Goal: Task Accomplishment & Management: Complete application form

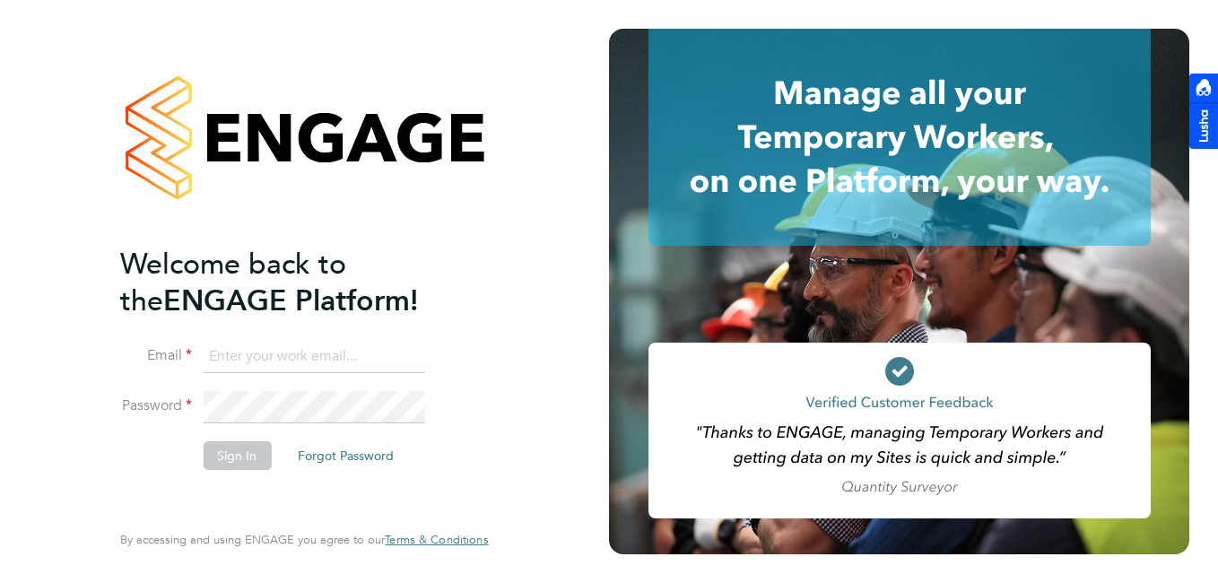
type input "rclarke@frlondon.co.uk"
click at [239, 466] on button "Sign In" at bounding box center [237, 455] width 68 height 29
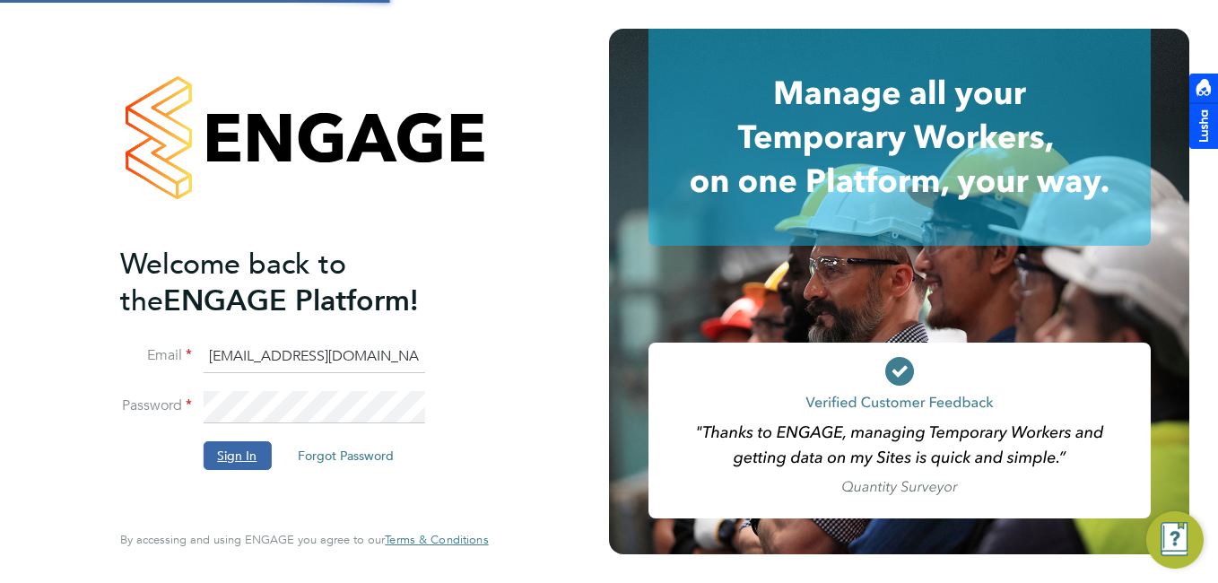
click at [236, 461] on button "Sign In" at bounding box center [237, 455] width 68 height 29
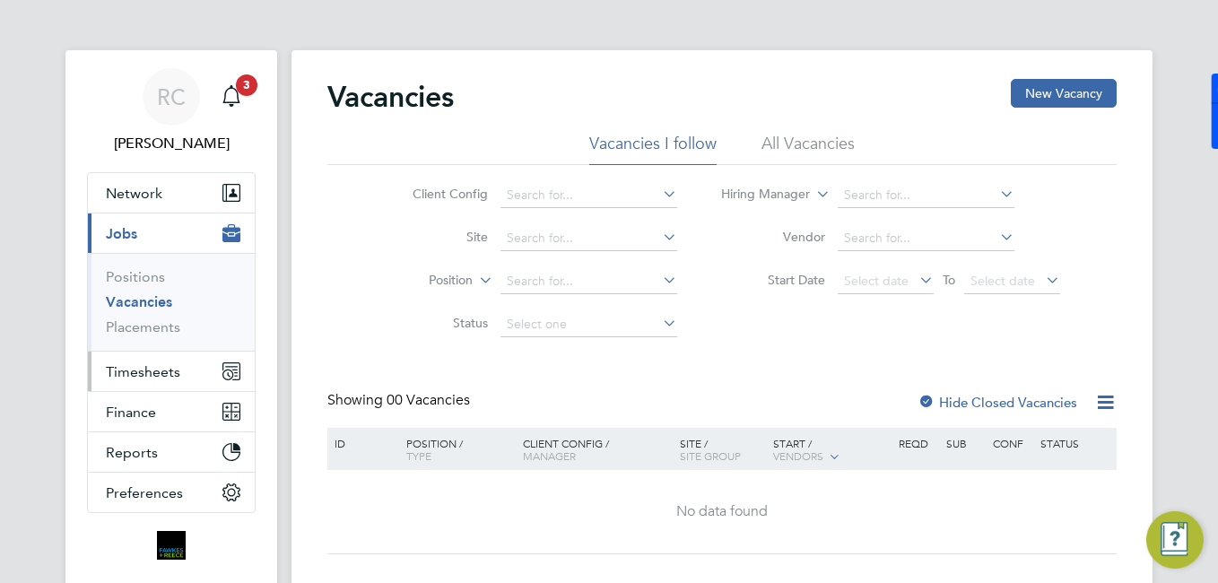
click at [162, 365] on span "Timesheets" at bounding box center [143, 371] width 74 height 17
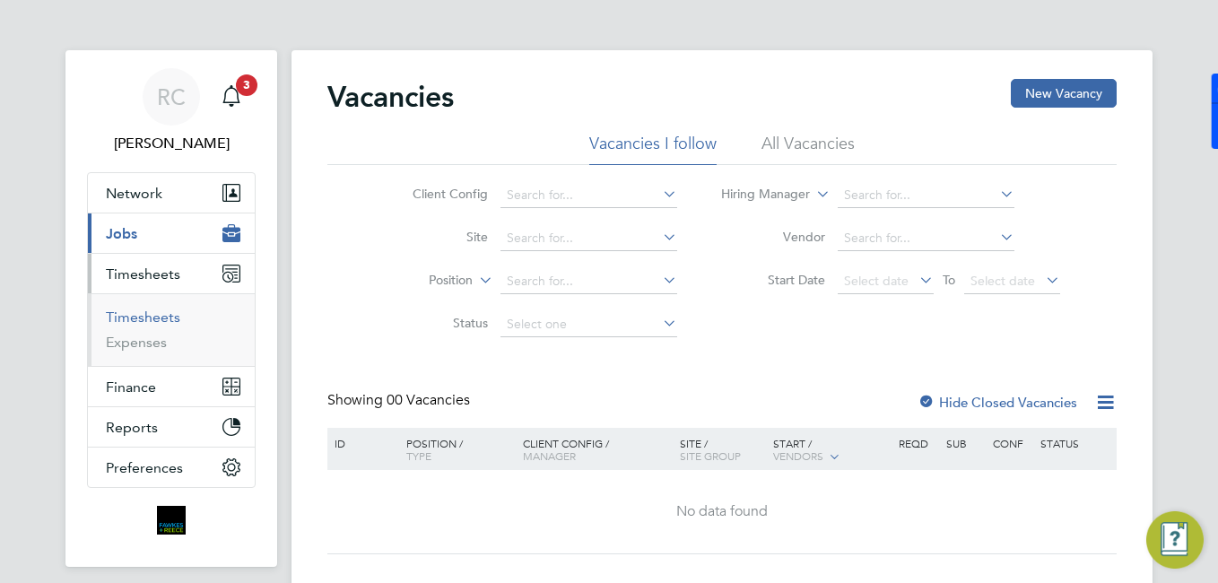
click at [171, 319] on link "Timesheets" at bounding box center [143, 316] width 74 height 17
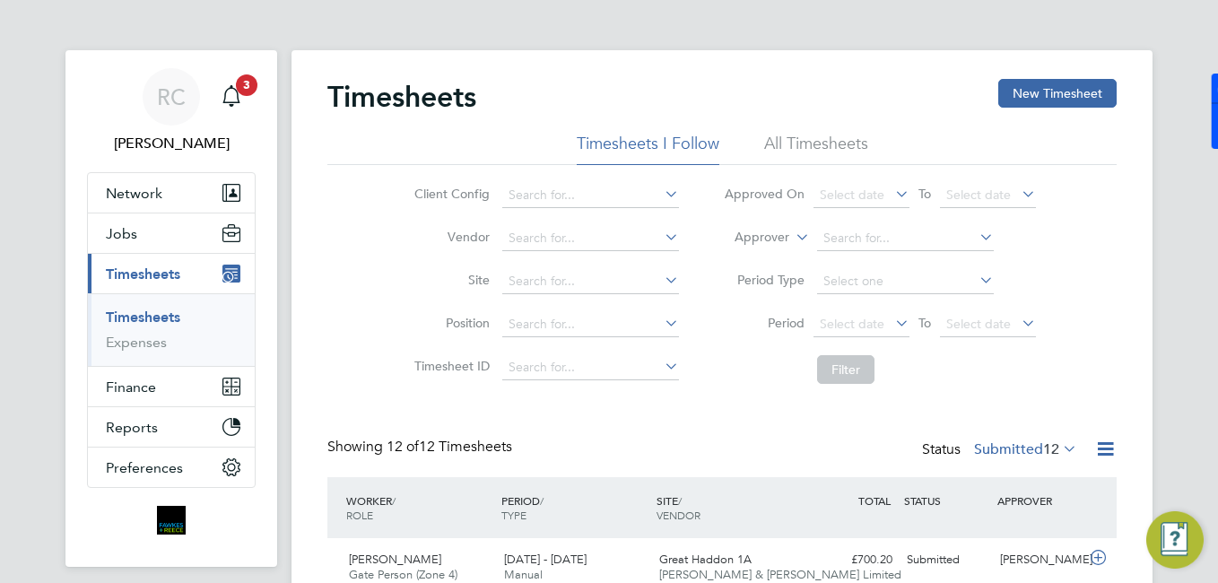
click at [275, 98] on app-nav-sections-wrapper "RC Robyn Clarke Notifications 3 Applications: Network Team Members Businesses S…" at bounding box center [171, 308] width 212 height 517
click at [239, 104] on icon "Main navigation" at bounding box center [232, 96] width 22 height 22
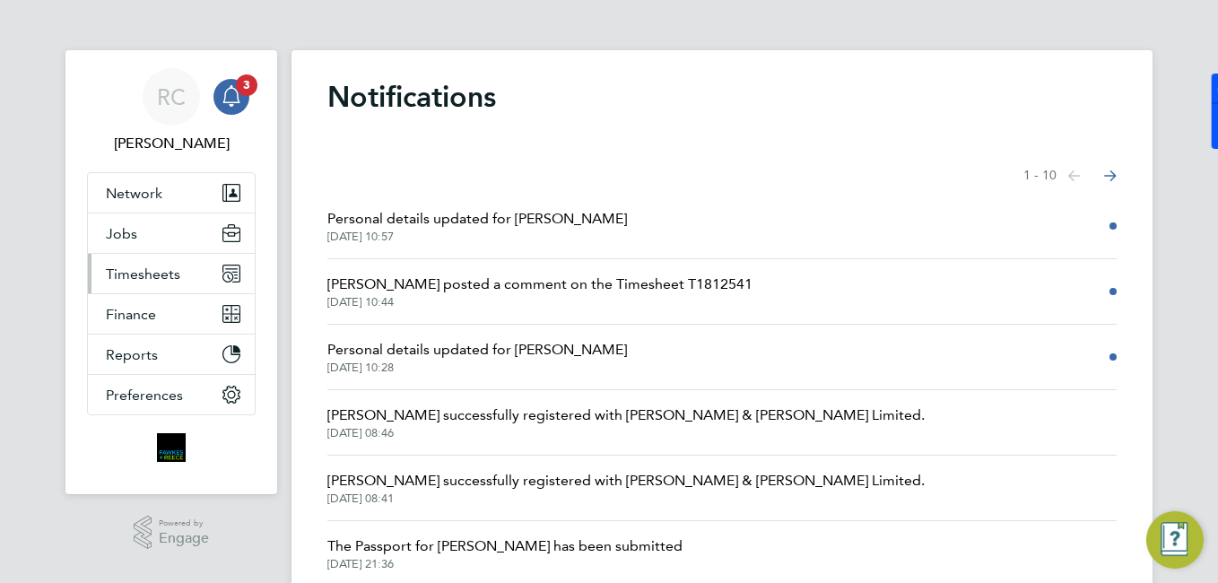
click at [145, 273] on span "Timesheets" at bounding box center [143, 273] width 74 height 17
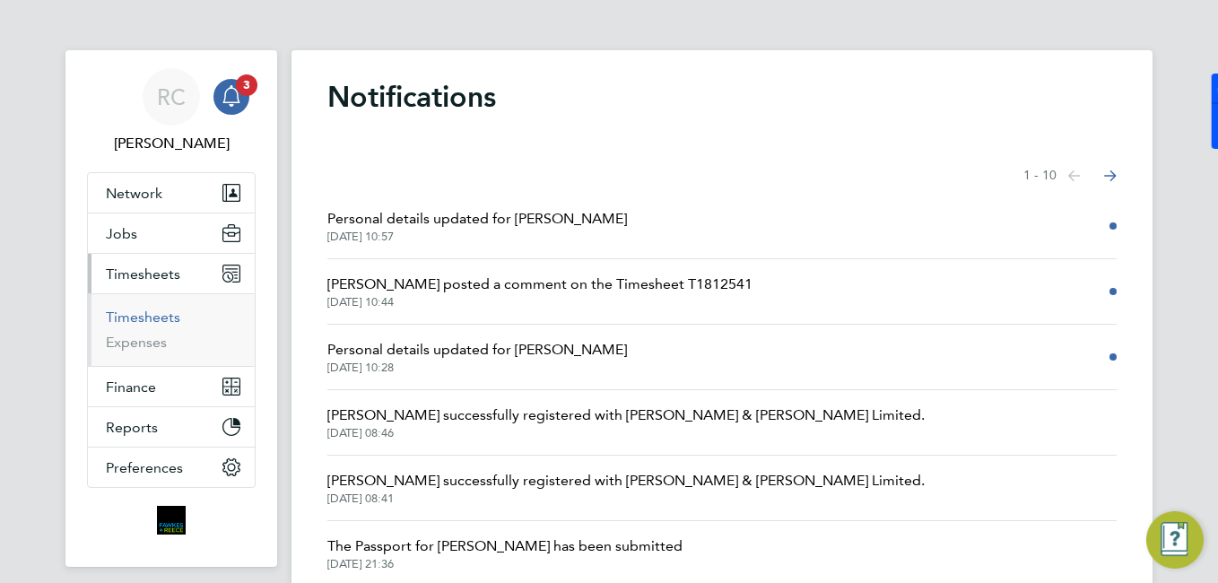
click at [161, 320] on link "Timesheets" at bounding box center [143, 316] width 74 height 17
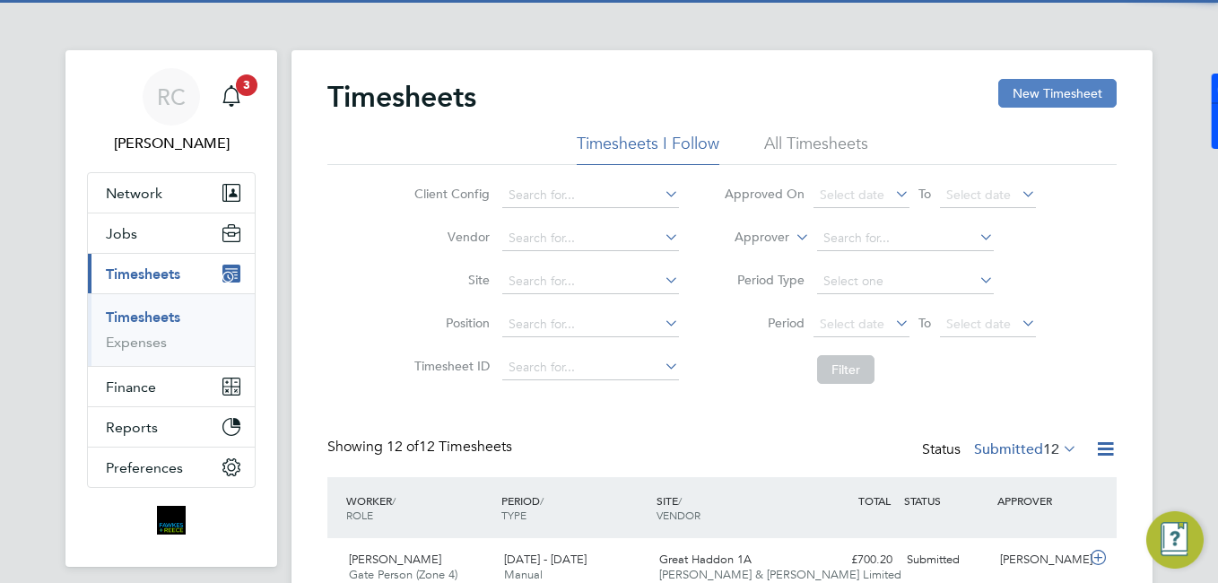
click at [1088, 102] on button "New Timesheet" at bounding box center [1057, 93] width 118 height 29
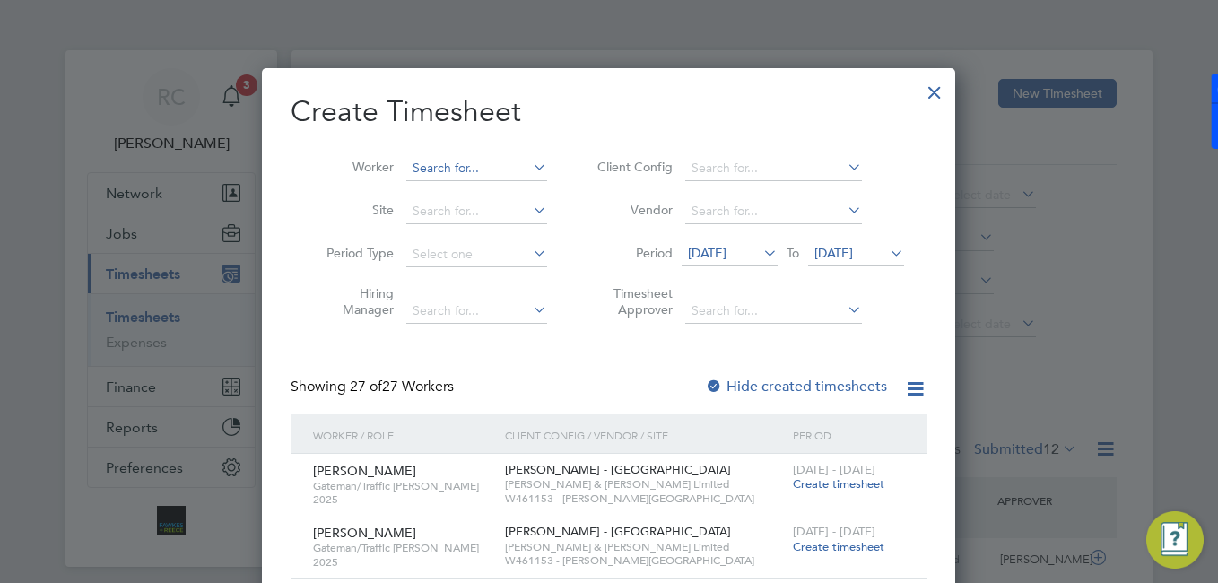
click at [436, 175] on li "Worker" at bounding box center [430, 168] width 279 height 43
click at [441, 156] on li "Worker" at bounding box center [430, 168] width 279 height 43
click at [447, 186] on li "Worker" at bounding box center [430, 168] width 279 height 43
click at [452, 172] on input at bounding box center [476, 168] width 141 height 25
click at [516, 188] on b "Janus" at bounding box center [532, 192] width 33 height 15
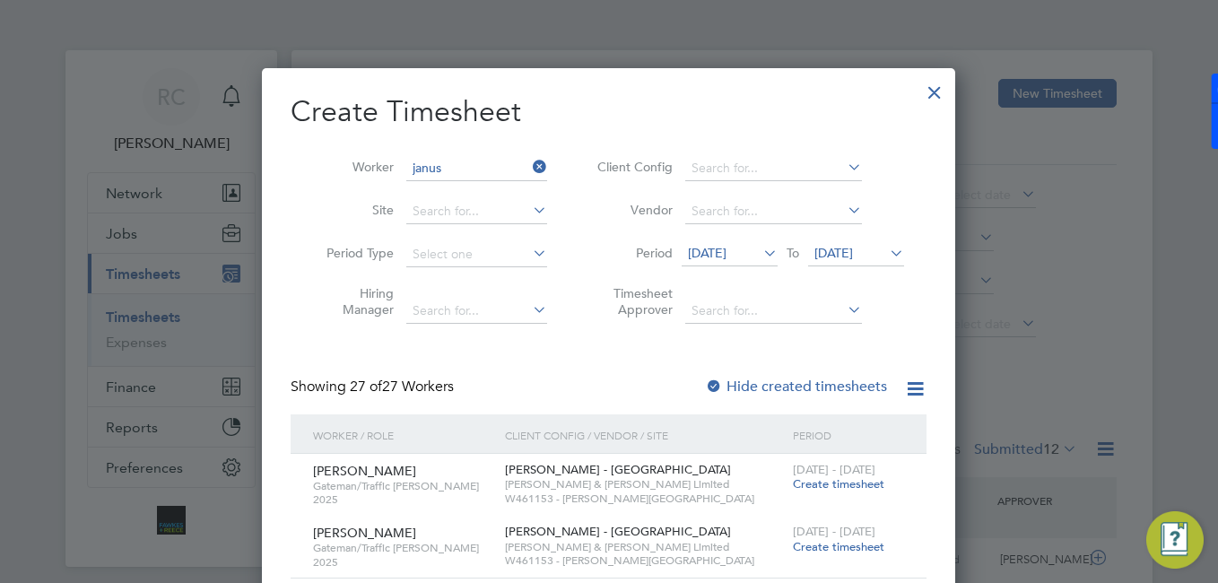
type input "Dariusz Januszko"
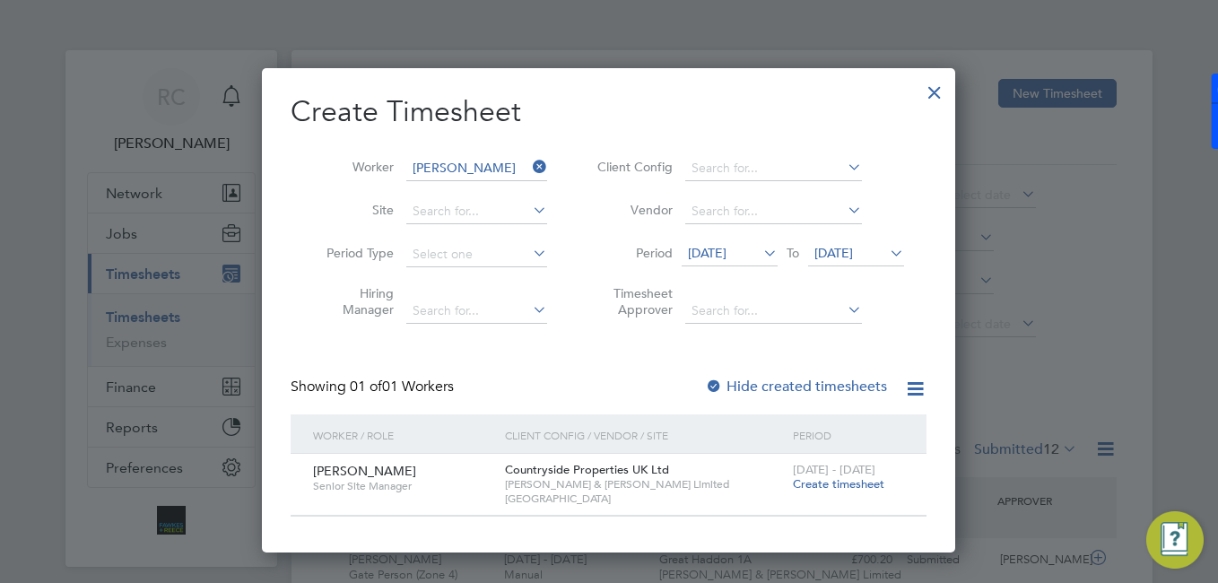
click at [829, 488] on span "Create timesheet" at bounding box center [838, 483] width 91 height 15
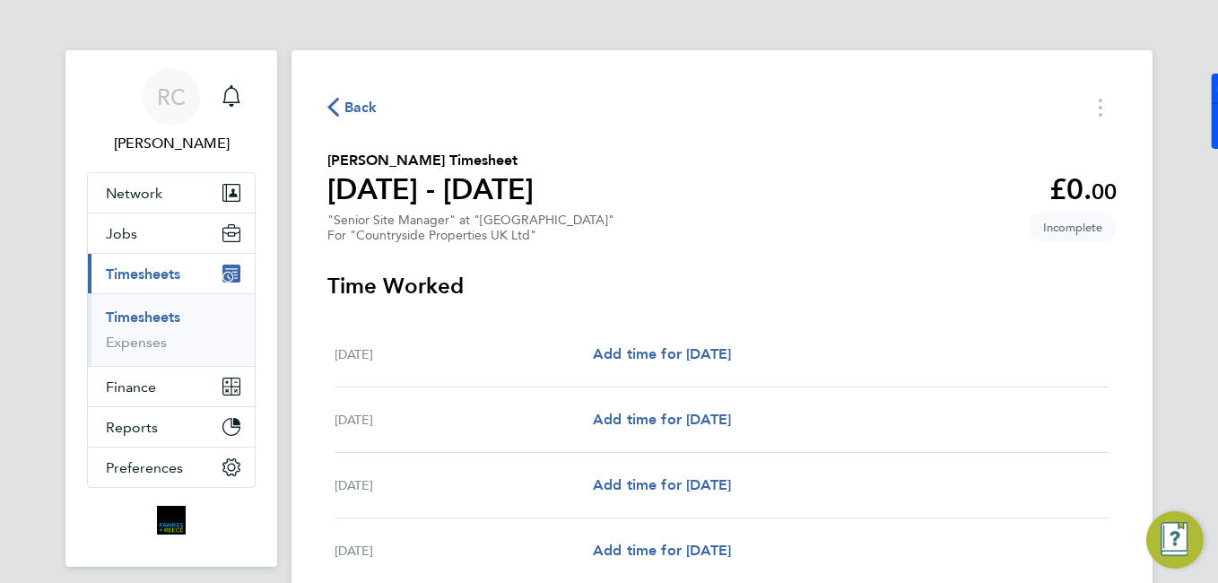
click at [369, 126] on div "Back Dariusz Januszko's Timesheet 18 - 24 Aug 2025 £0. 00 "Senior Site Manager"…" at bounding box center [721, 479] width 861 height 859
click at [356, 109] on span "Back" at bounding box center [360, 108] width 33 height 22
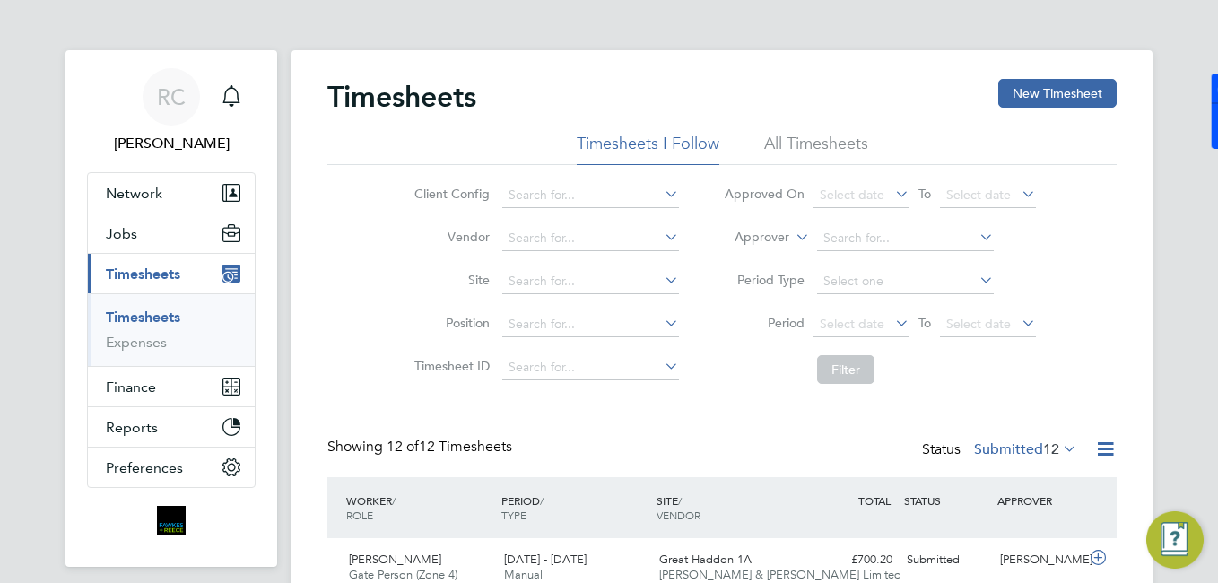
click at [1058, 113] on div "Timesheets New Timesheet" at bounding box center [721, 106] width 789 height 54
click at [1049, 100] on button "New Timesheet" at bounding box center [1057, 93] width 118 height 29
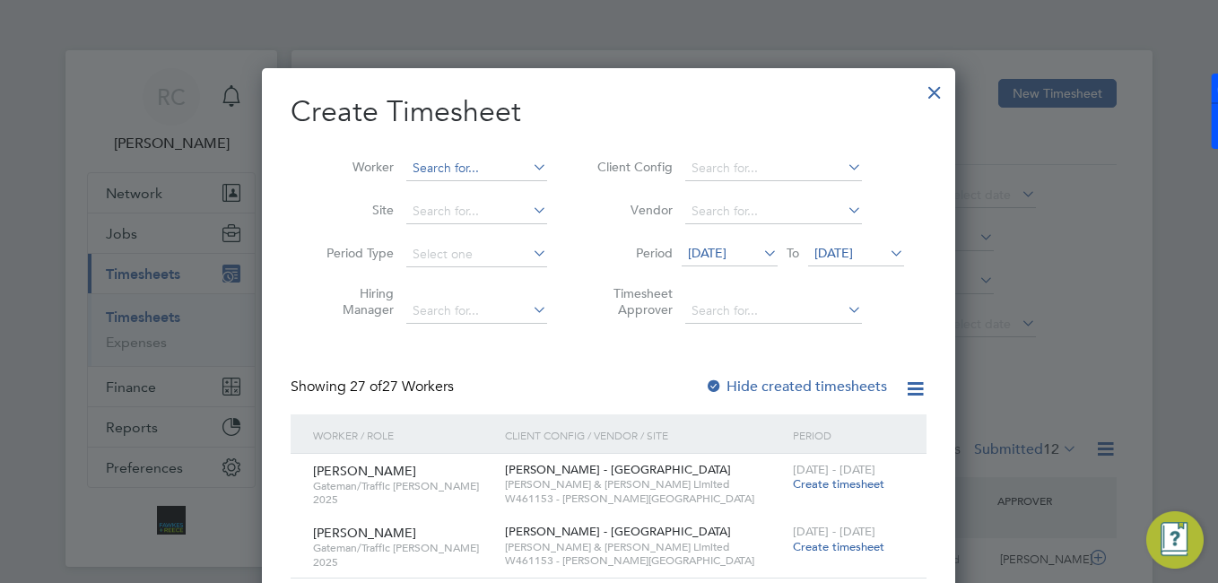
click at [487, 162] on input at bounding box center [476, 168] width 141 height 25
paste input "I am responsible for ensuring. • Manage subcontractors and coordinate all trade…"
click at [518, 166] on input "I am responsible for ensuring. • Manage subcontractors and coordinate all trade…" at bounding box center [476, 168] width 141 height 25
type input "I am responsible for ensuring. • Manage subcontractors and coordinate all trade…"
click at [529, 164] on icon at bounding box center [529, 166] width 0 height 25
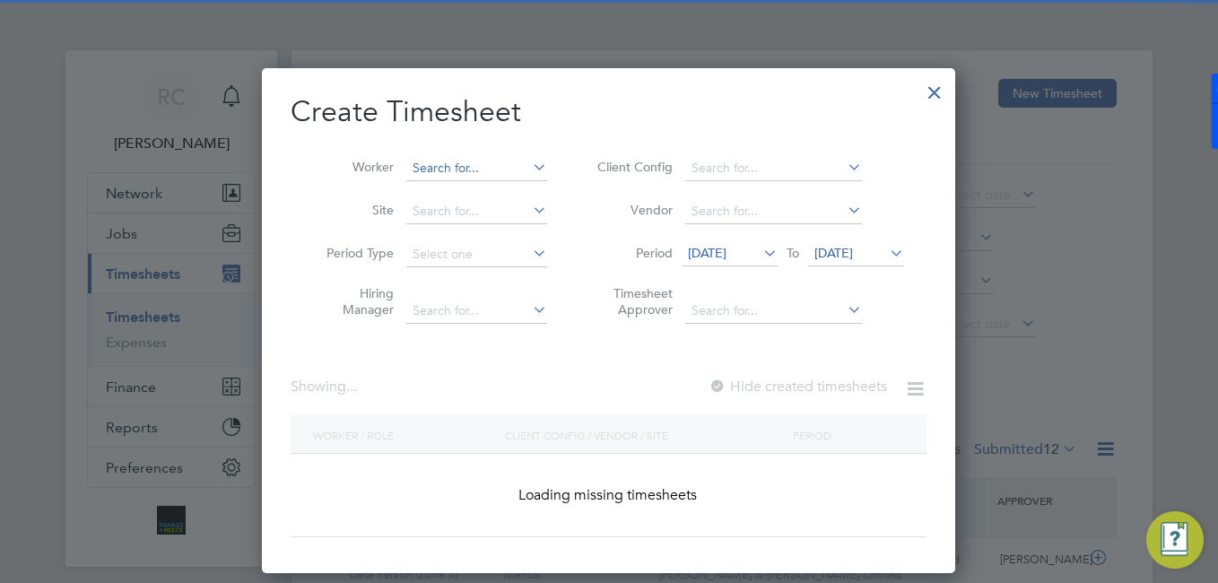
click at [479, 170] on input at bounding box center [476, 168] width 141 height 25
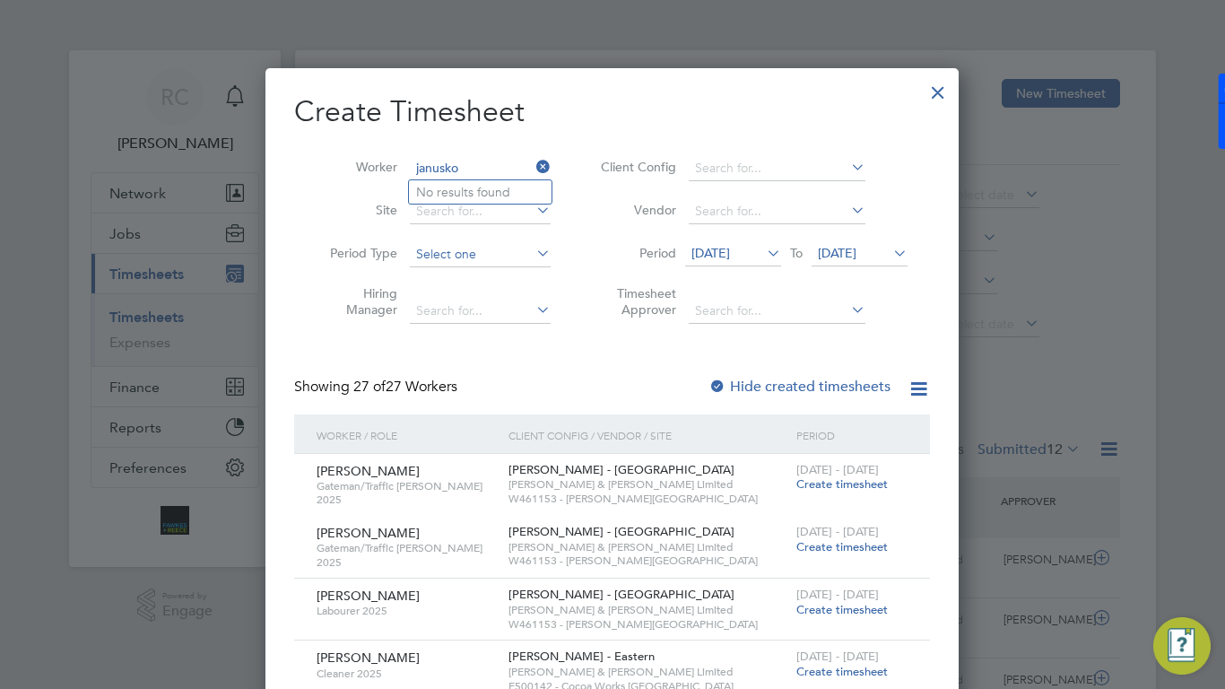
type input "janusko"
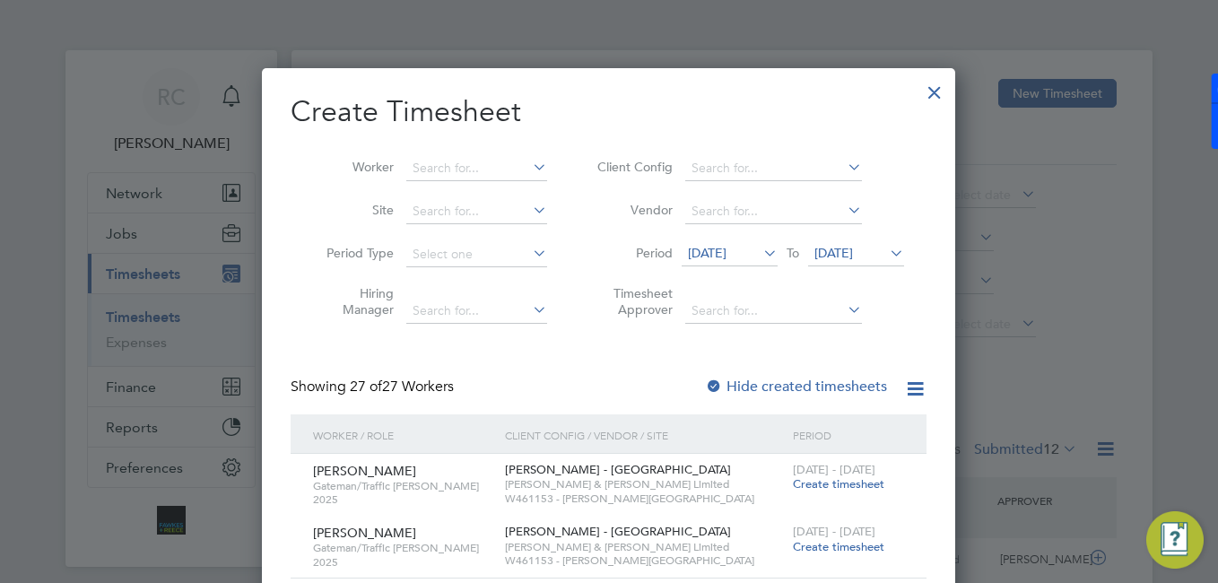
click at [482, 147] on li "Worker" at bounding box center [430, 168] width 279 height 43
click at [482, 156] on li "Worker" at bounding box center [430, 168] width 279 height 43
click at [487, 169] on input at bounding box center [476, 168] width 141 height 25
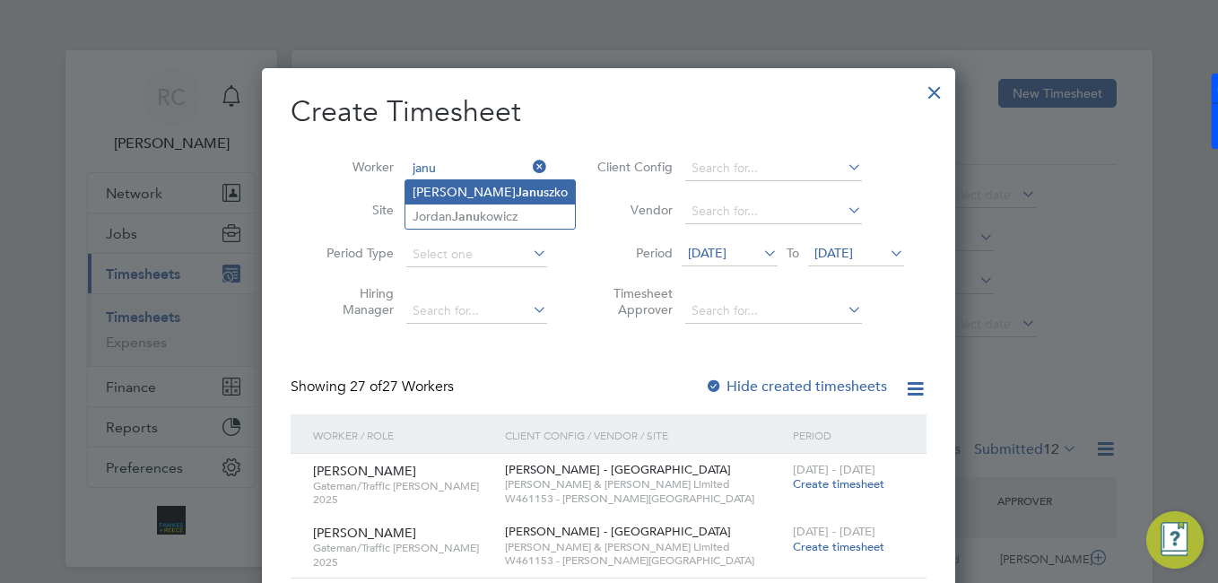
click at [516, 195] on b "Janu" at bounding box center [530, 192] width 28 height 15
type input "Dariusz Januszko"
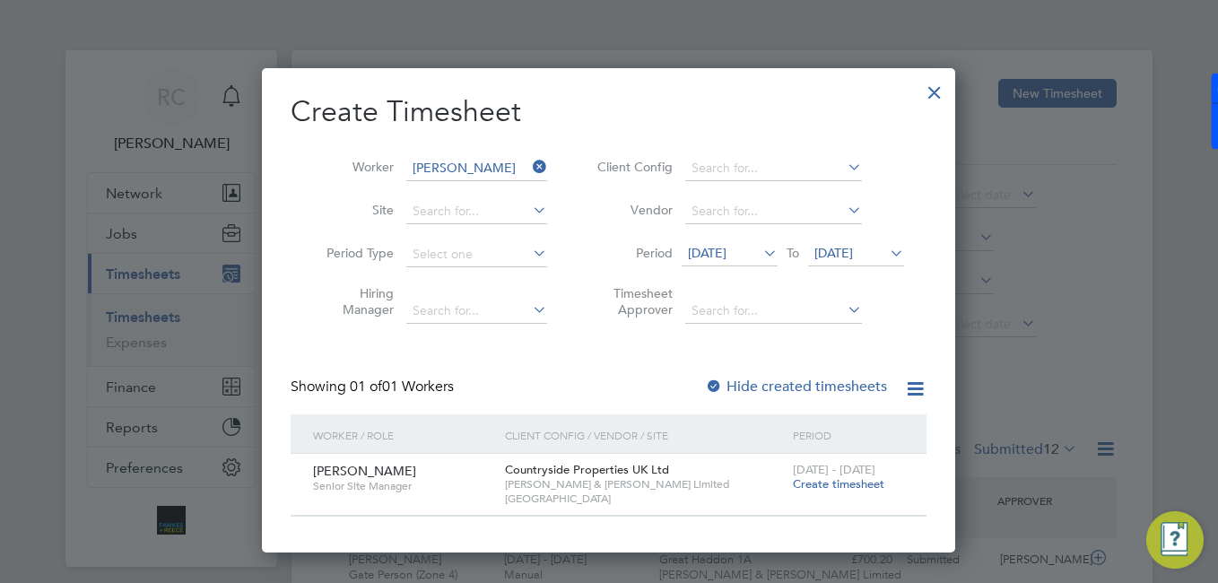
click at [782, 393] on label "Hide created timesheets" at bounding box center [796, 387] width 182 height 18
click at [717, 243] on span "20 Aug 2025" at bounding box center [729, 254] width 96 height 24
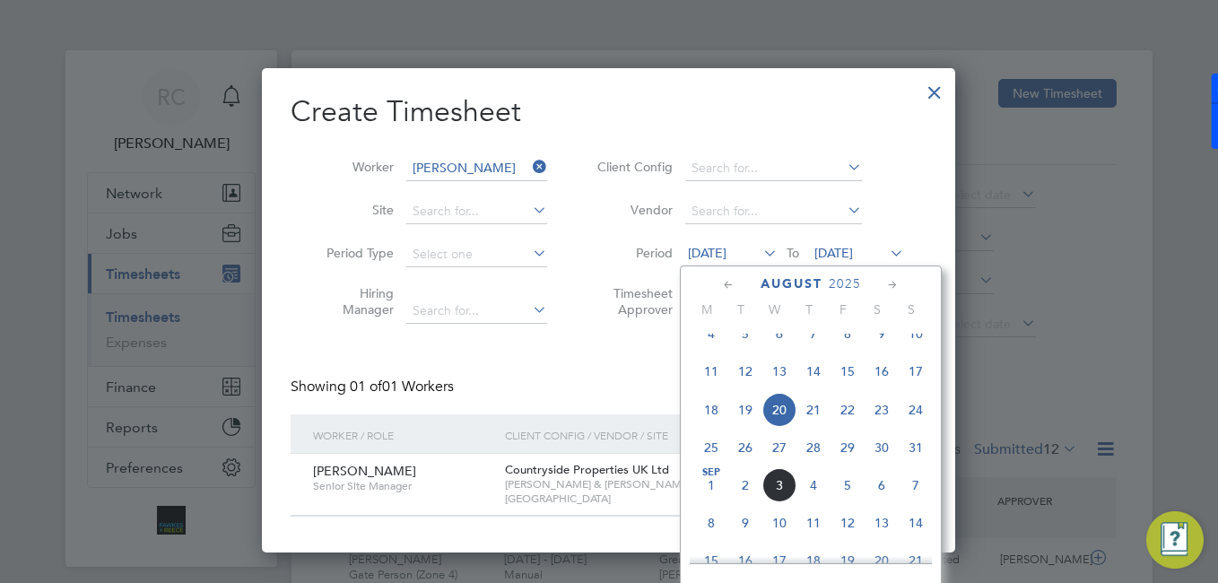
click at [711, 464] on span "25" at bounding box center [711, 447] width 34 height 34
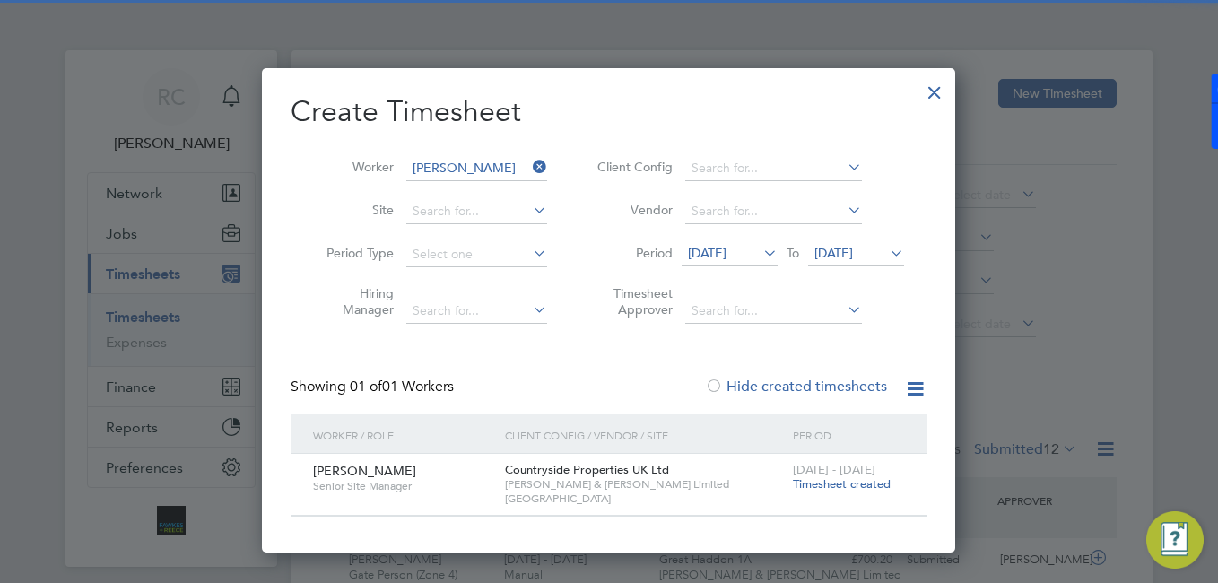
click at [808, 482] on span "Timesheet created" at bounding box center [842, 484] width 98 height 16
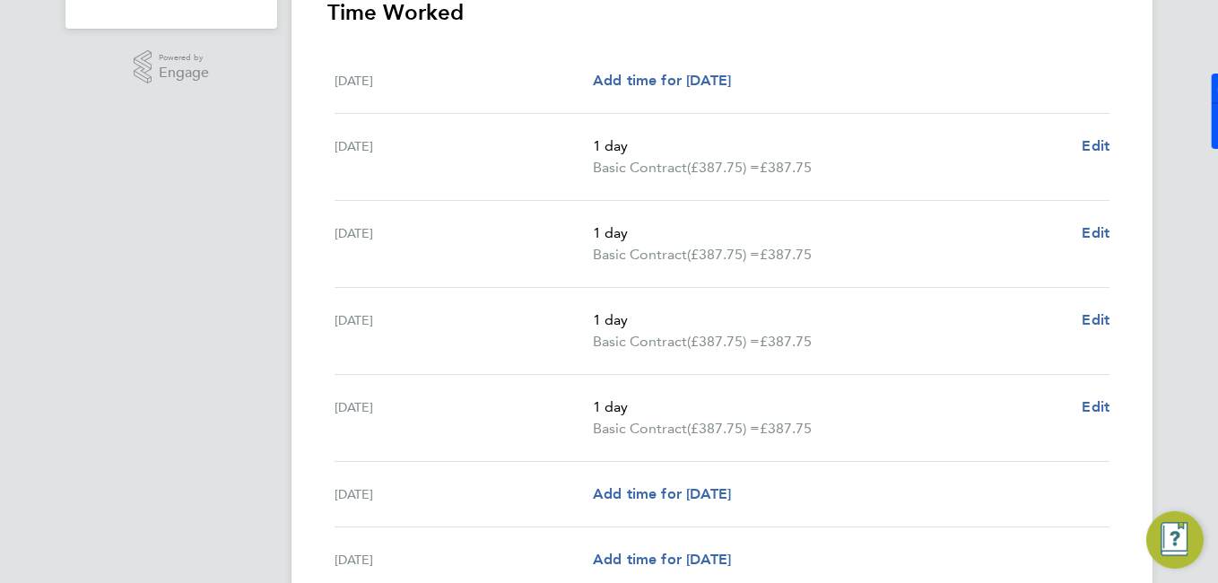
scroll to position [706, 0]
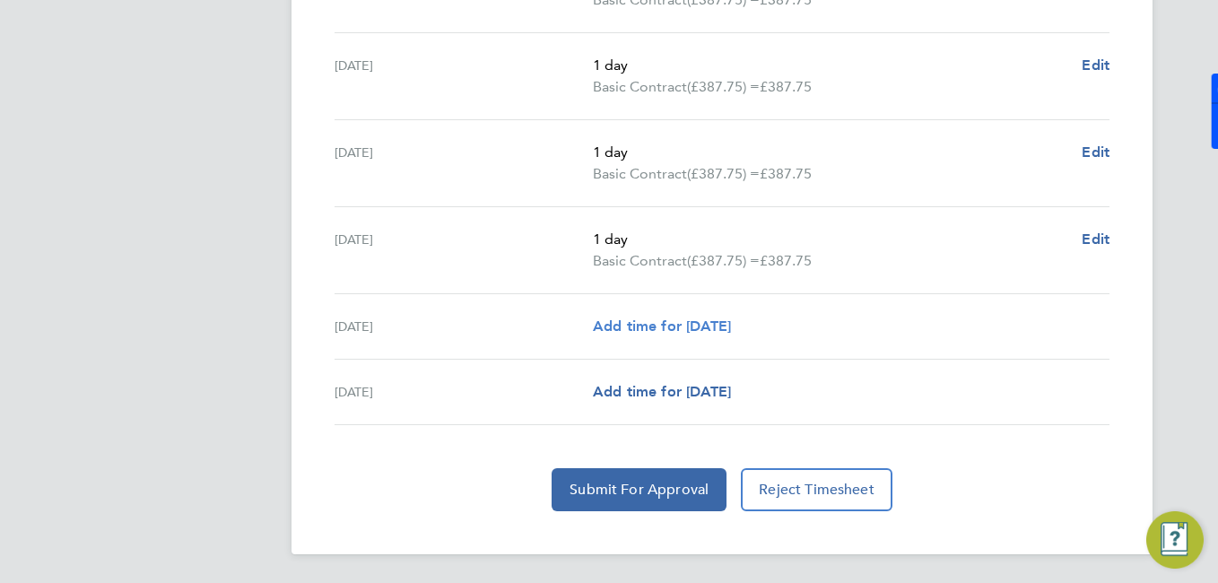
click at [697, 336] on link "Add time for [DATE]" at bounding box center [662, 327] width 138 height 22
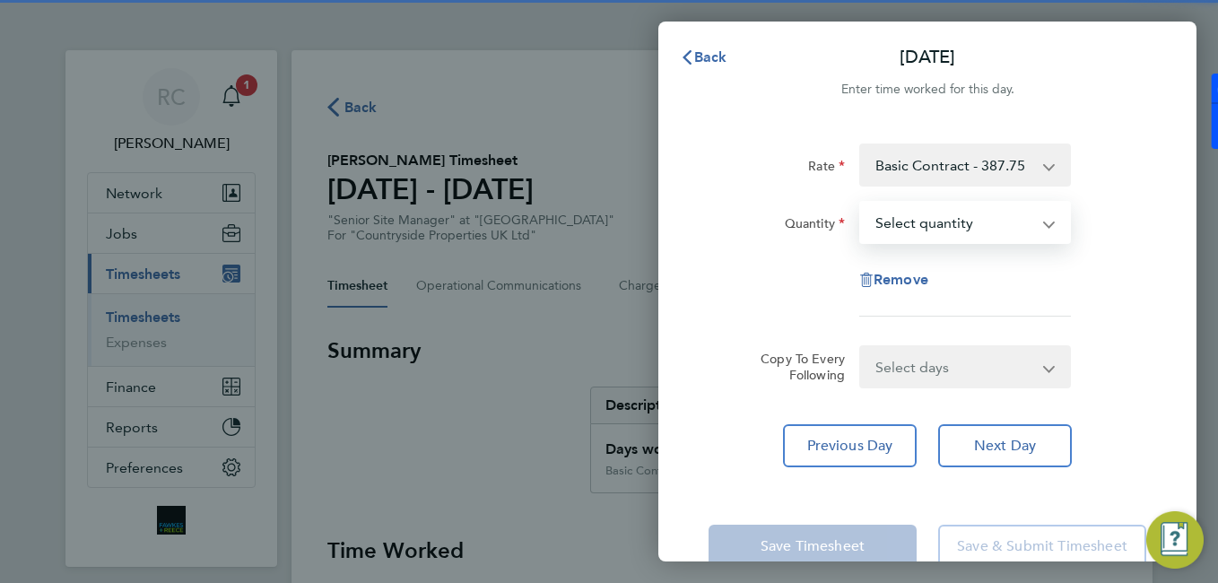
drag, startPoint x: 959, startPoint y: 234, endPoint x: 951, endPoint y: 244, distance: 12.7
click at [956, 235] on select "Select quantity 0.5 1" at bounding box center [954, 222] width 187 height 39
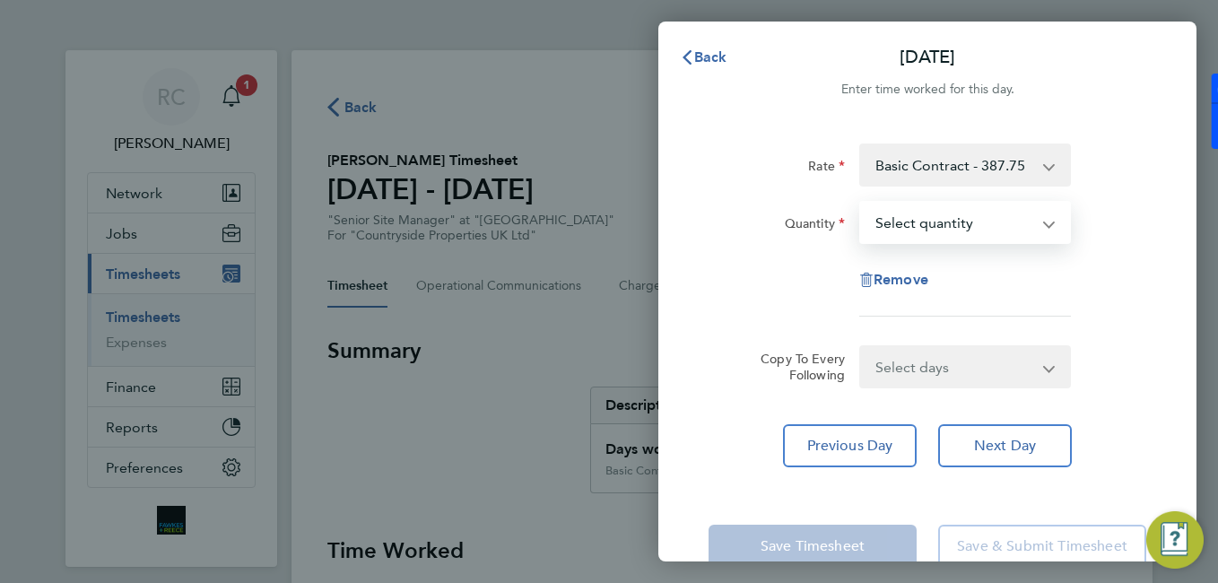
select select "1"
click at [861, 203] on select "Select quantity 0.5 1" at bounding box center [954, 222] width 187 height 39
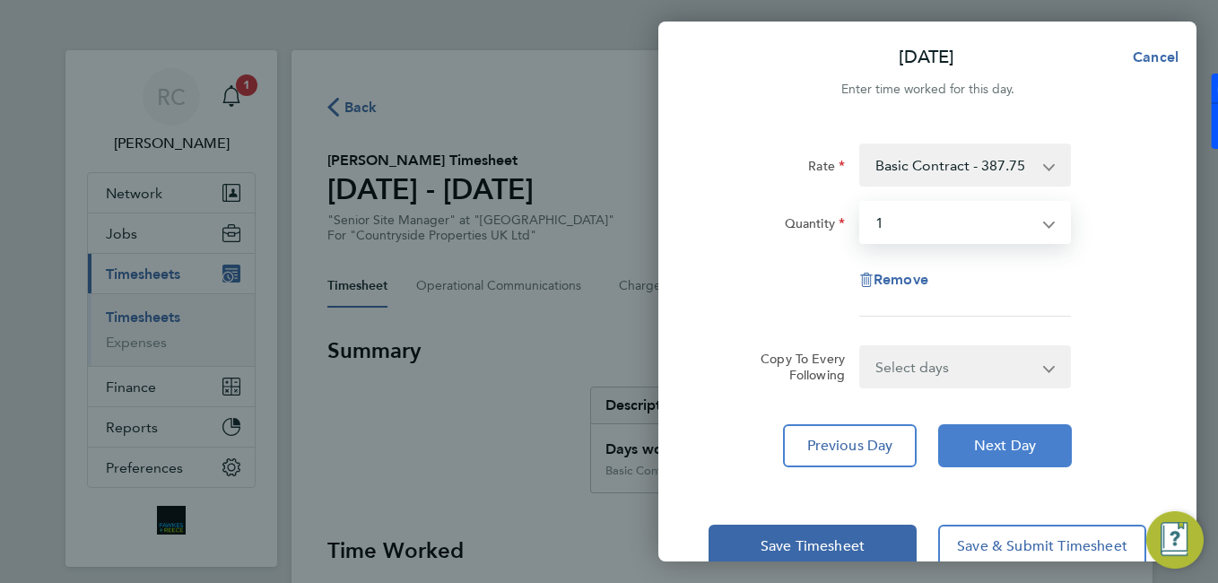
click at [1001, 447] on span "Next Day" at bounding box center [1005, 446] width 62 height 18
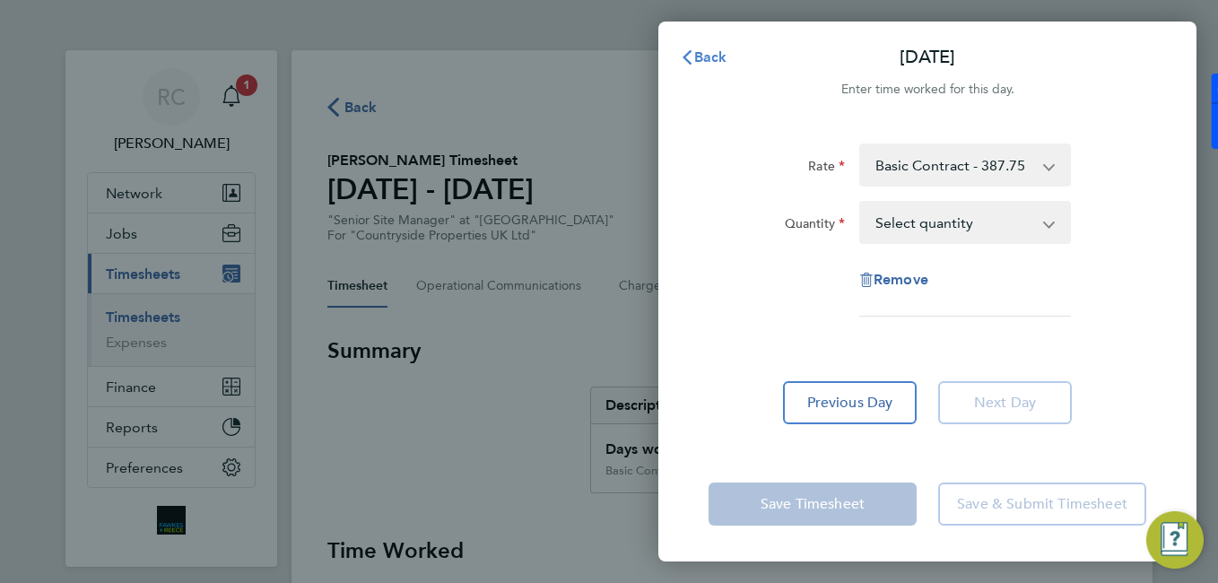
click at [719, 55] on span "Back" at bounding box center [710, 56] width 33 height 17
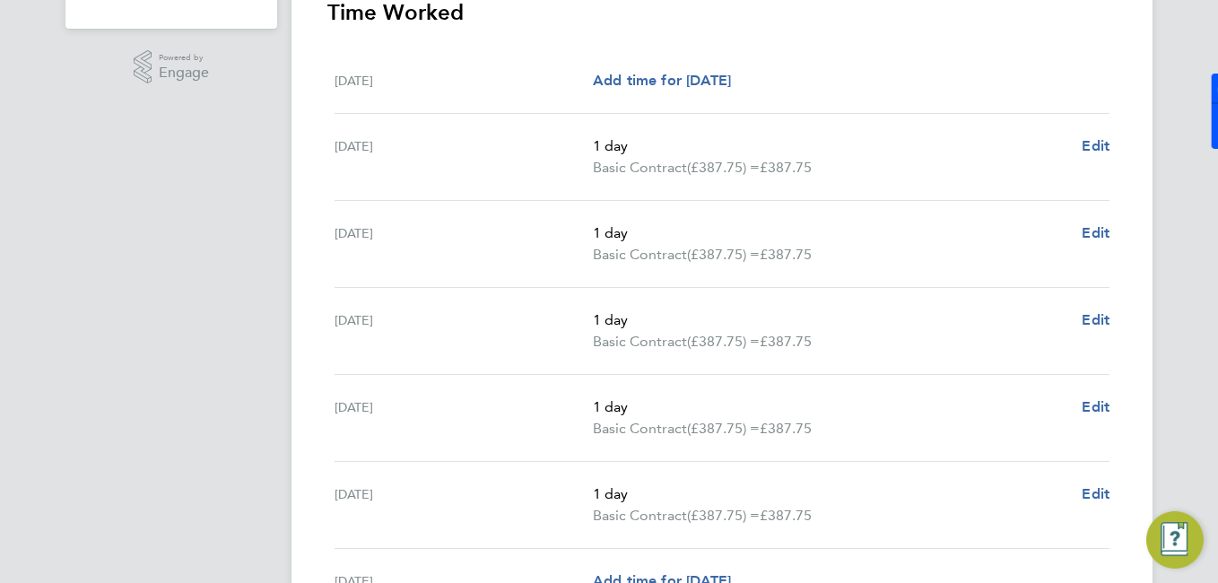
scroll to position [727, 0]
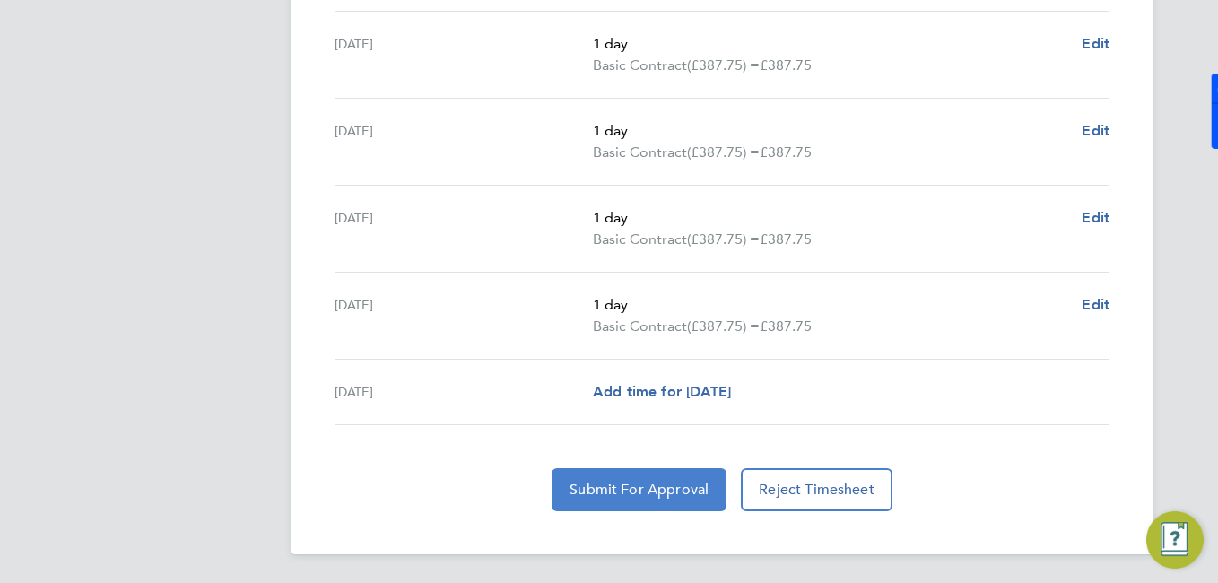
click at [669, 482] on span "Submit For Approval" at bounding box center [638, 490] width 139 height 18
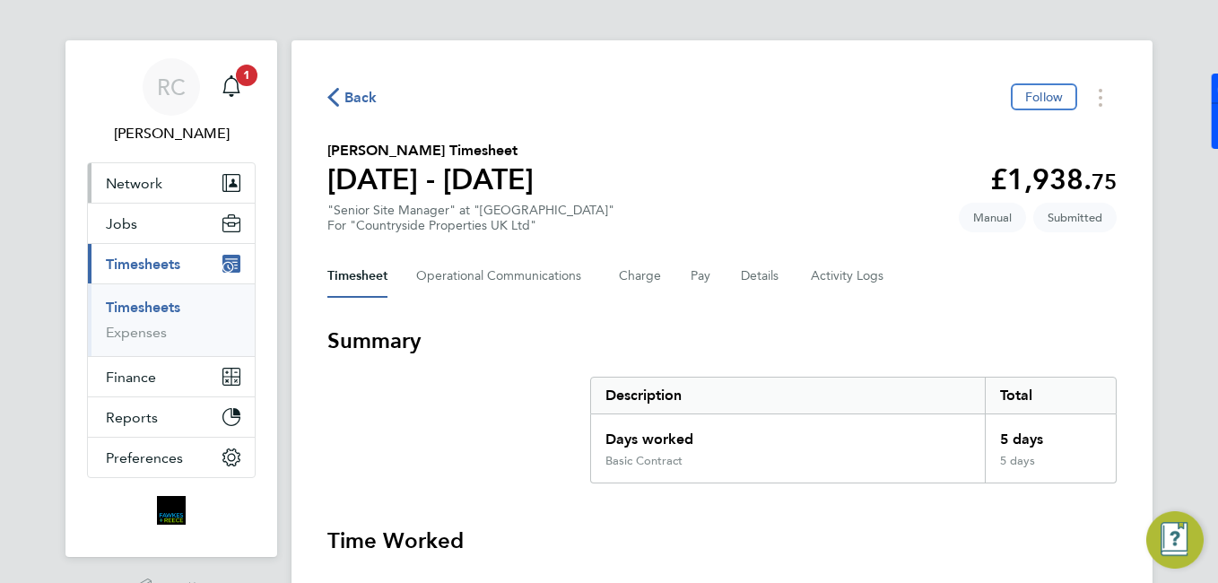
scroll to position [0, 0]
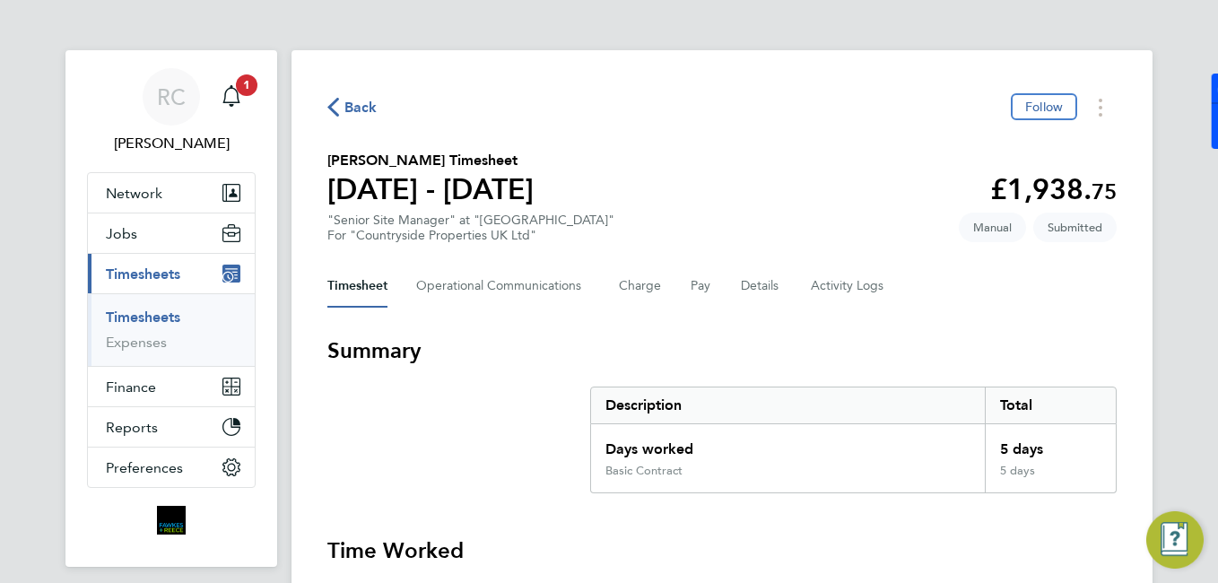
click at [177, 308] on ul "Timesheets Expenses" at bounding box center [171, 329] width 167 height 73
click at [225, 94] on icon "Main navigation" at bounding box center [230, 94] width 17 height 18
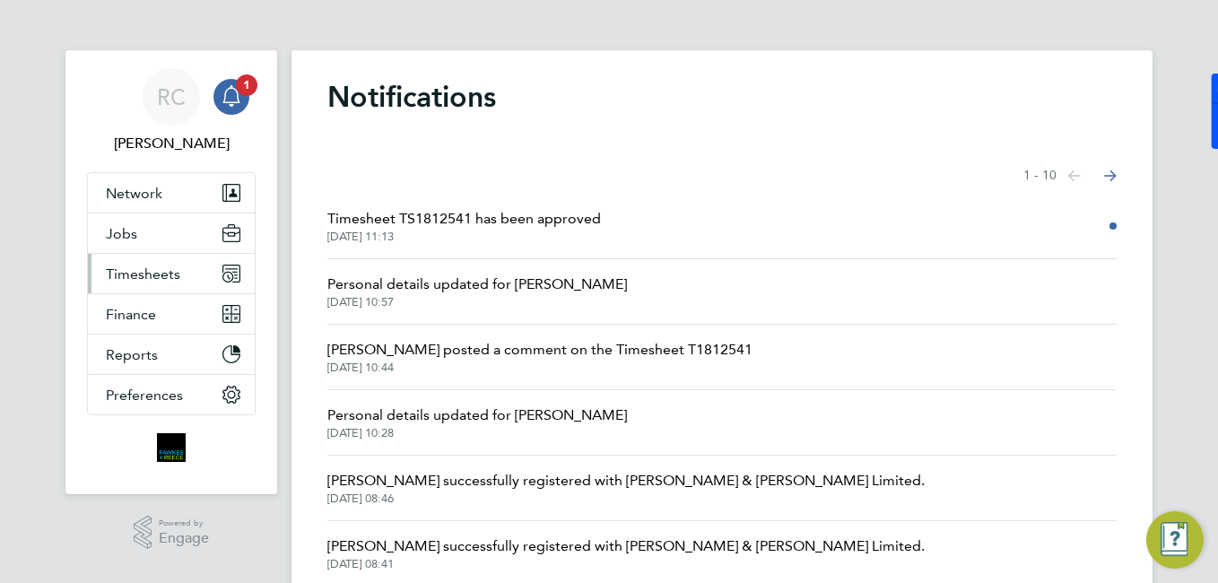
click at [133, 274] on span "Timesheets" at bounding box center [143, 273] width 74 height 17
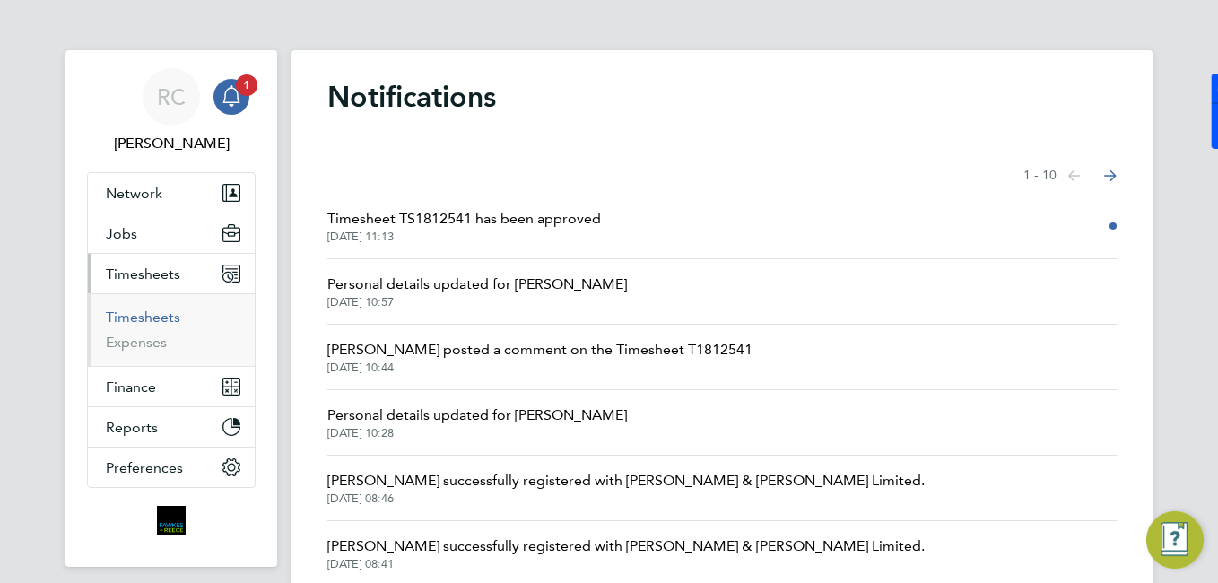
drag, startPoint x: 163, startPoint y: 321, endPoint x: 215, endPoint y: 304, distance: 54.7
click at [163, 320] on link "Timesheets" at bounding box center [143, 316] width 74 height 17
